Goal: Check status: Check status

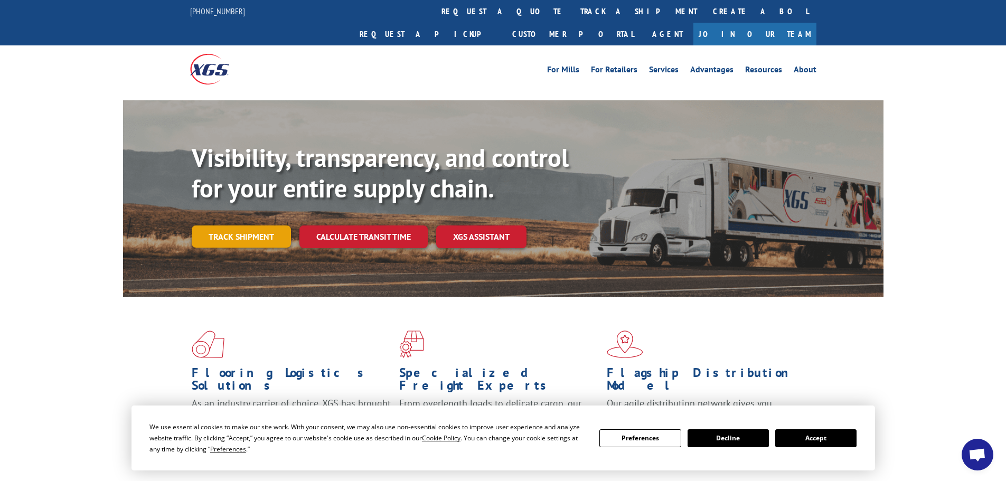
click at [253, 225] on link "Track shipment" at bounding box center [241, 236] width 99 height 22
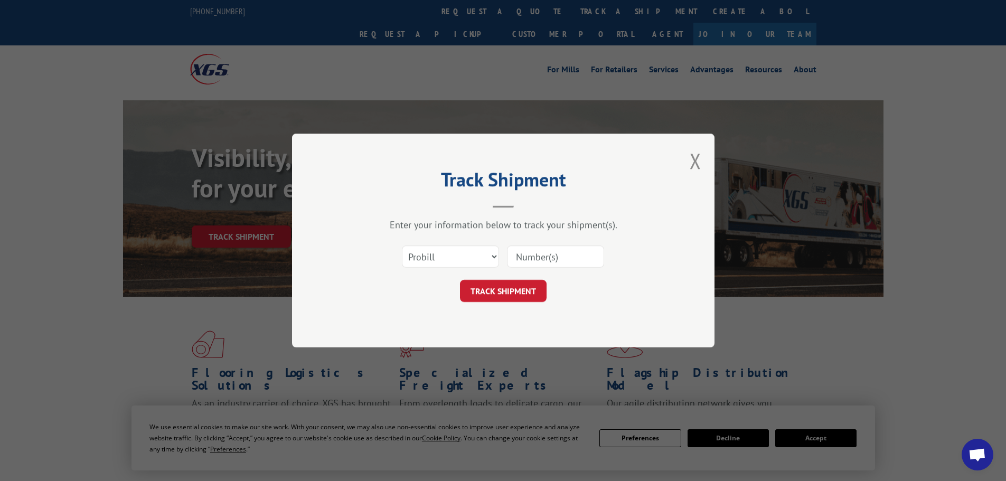
click at [572, 259] on input at bounding box center [555, 257] width 97 height 22
paste input "5603943"
type input "5603943"
click button "TRACK SHIPMENT" at bounding box center [503, 291] width 87 height 22
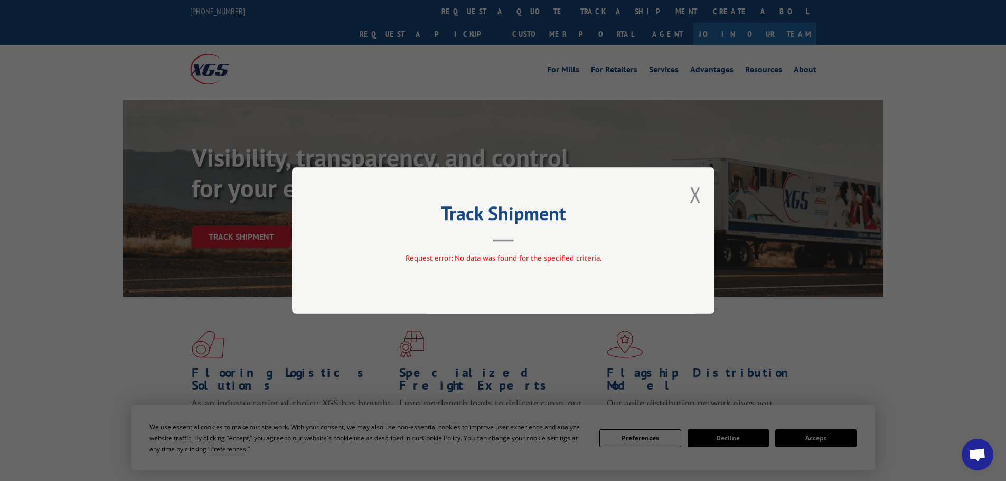
click at [701, 193] on div "Track Shipment Request error: No data was found for the specified criteria." at bounding box center [503, 240] width 422 height 146
click at [700, 194] on button "Close modal" at bounding box center [696, 195] width 12 height 28
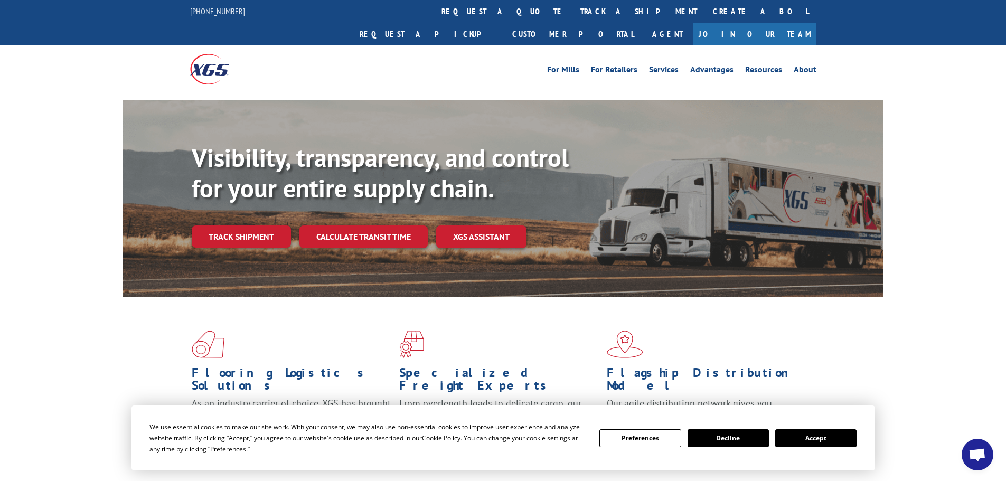
click at [216, 225] on link "Track shipment" at bounding box center [241, 236] width 99 height 22
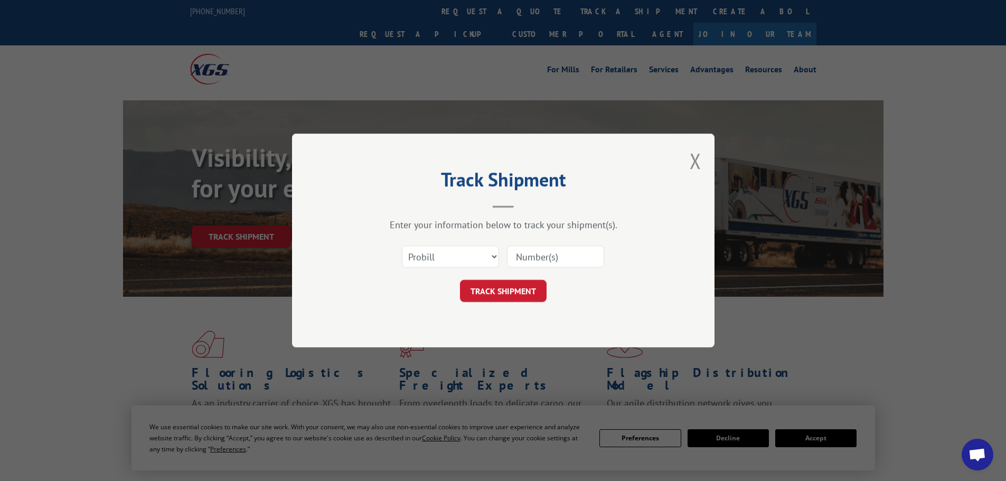
click at [531, 257] on input at bounding box center [555, 257] width 97 height 22
paste input "17523835"
type input "17523835"
click button "TRACK SHIPMENT" at bounding box center [503, 291] width 87 height 22
